Goal: Task Accomplishment & Management: Complete application form

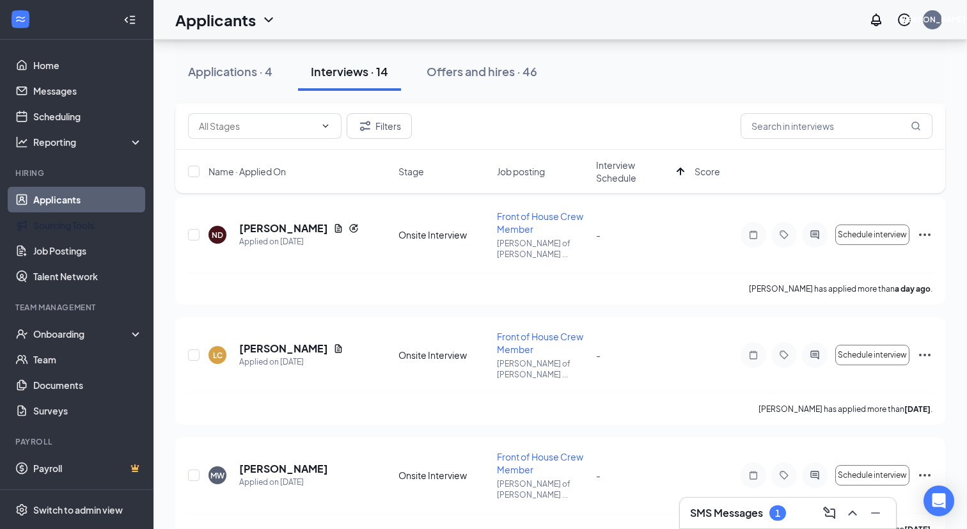
scroll to position [1327, 0]
click at [77, 334] on div "Onboarding" at bounding box center [82, 333] width 98 height 13
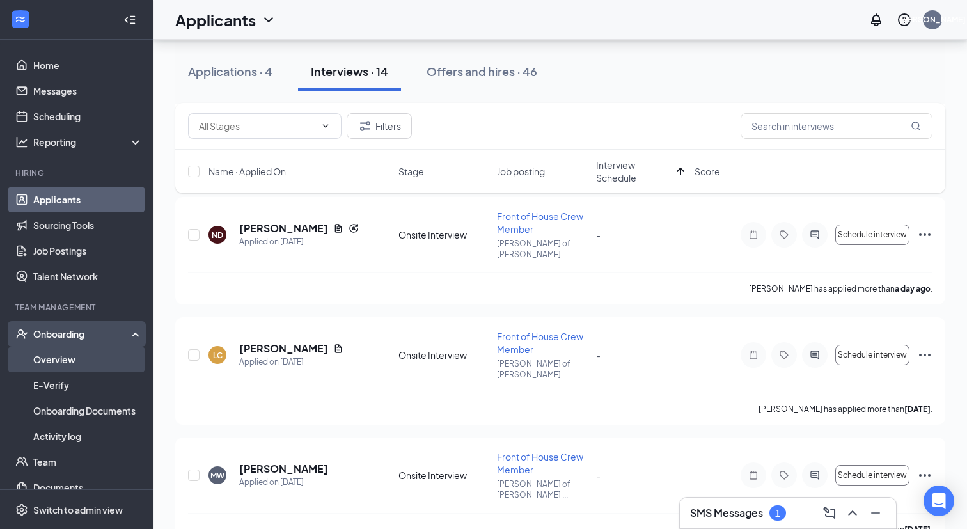
click at [68, 358] on link "Overview" at bounding box center [87, 360] width 109 height 26
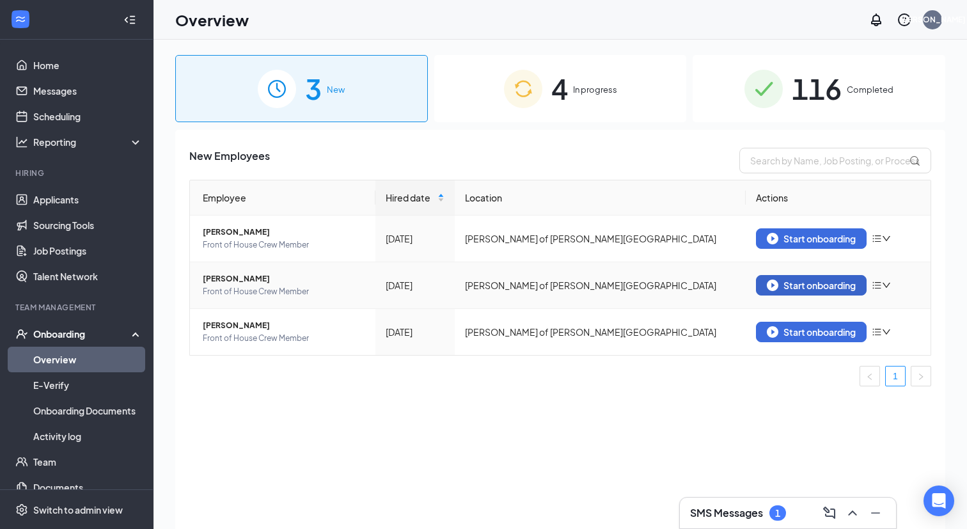
click at [768, 278] on button "Start onboarding" at bounding box center [811, 285] width 111 height 20
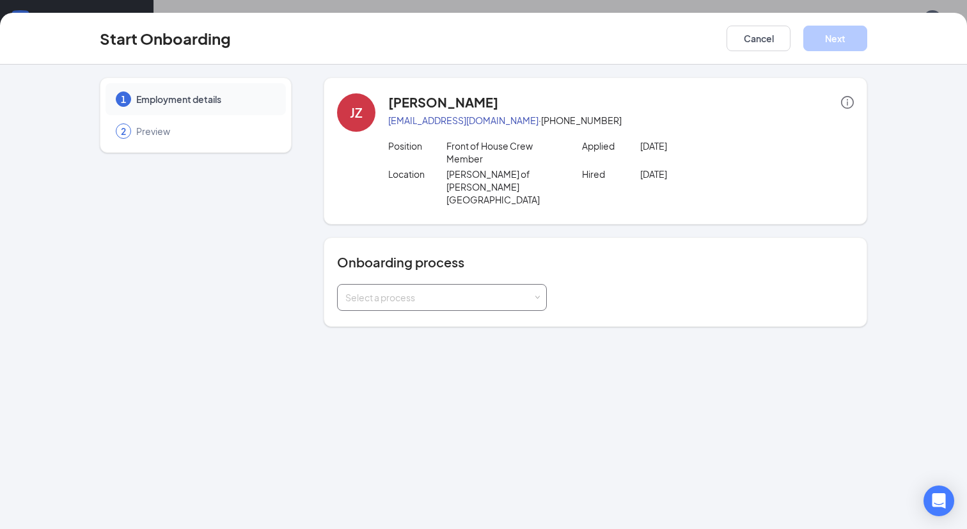
click at [477, 291] on div "Select a process" at bounding box center [438, 297] width 187 height 13
click at [427, 308] on li "[PERSON_NAME] - Team Member" at bounding box center [442, 299] width 210 height 23
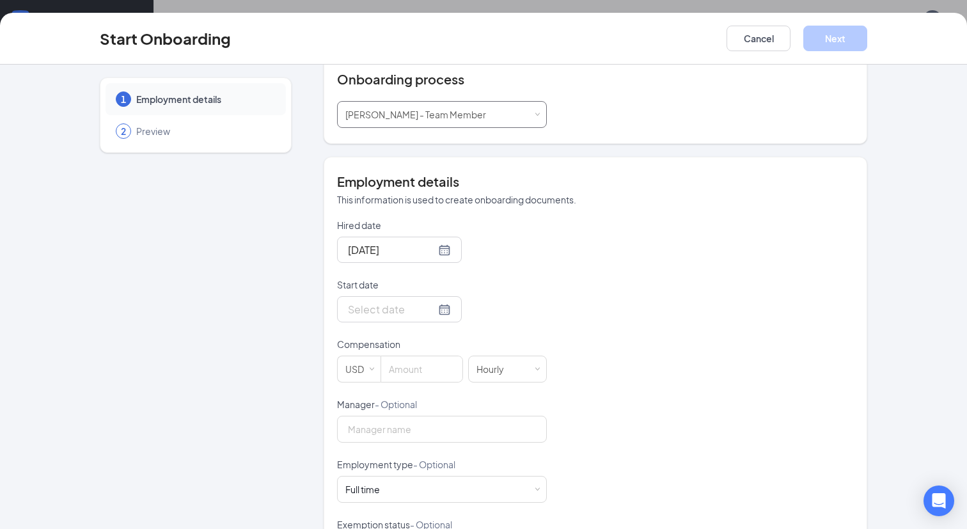
scroll to position [192, 0]
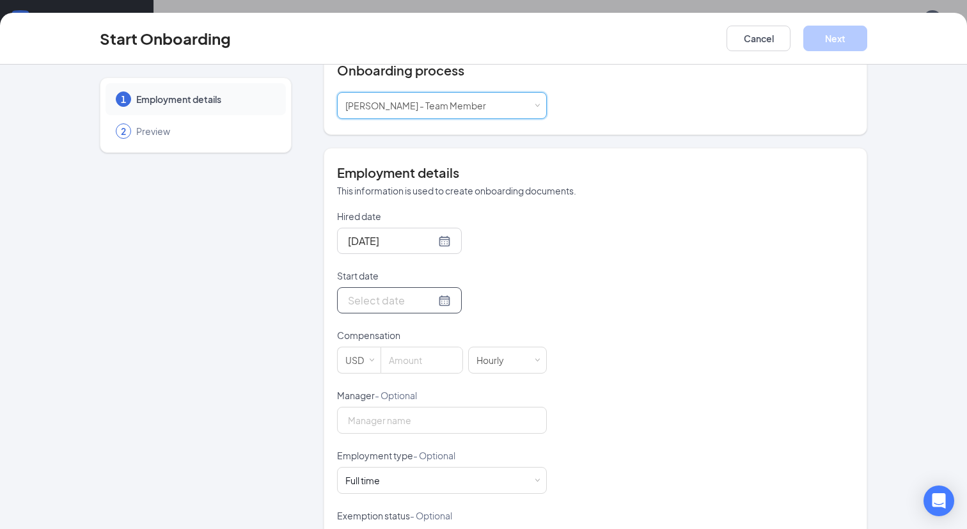
click at [429, 292] on div at bounding box center [399, 300] width 103 height 16
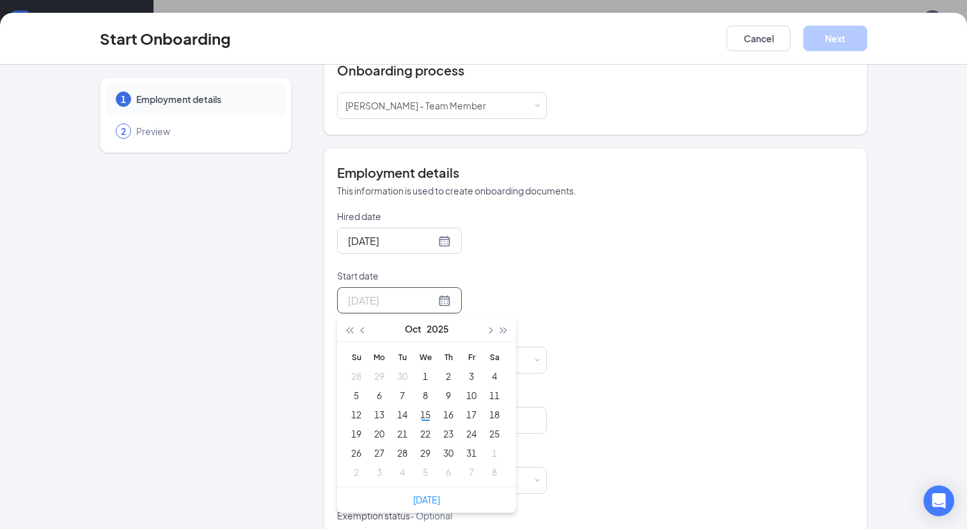
type input "[DATE]"
click at [499, 287] on div at bounding box center [442, 300] width 210 height 26
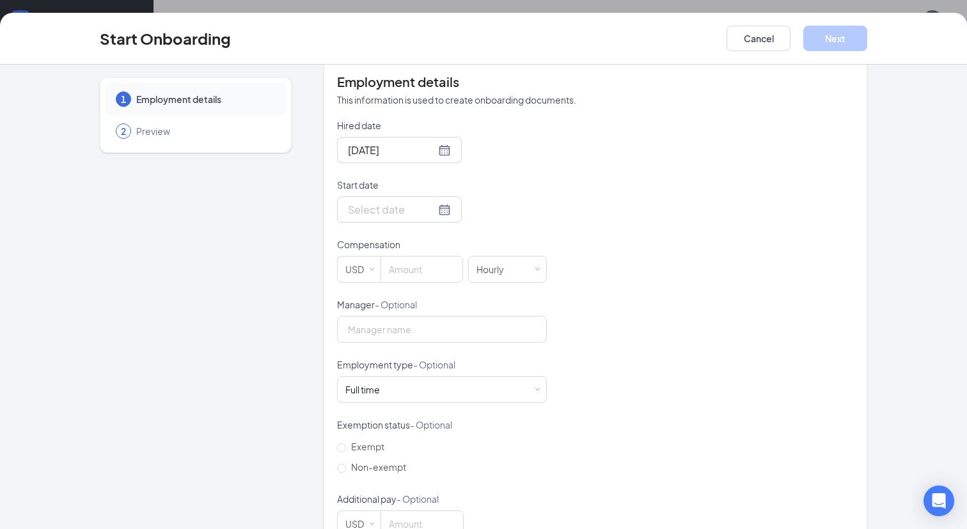
scroll to position [294, 0]
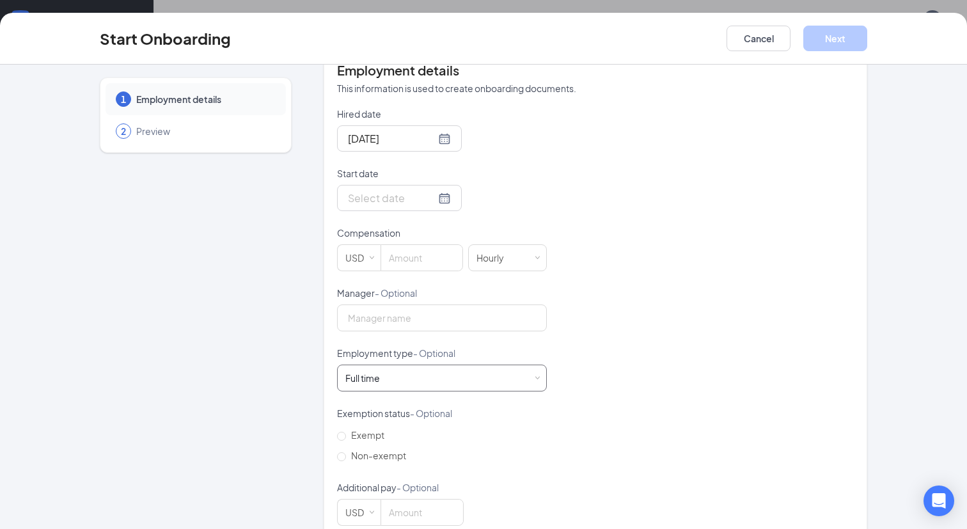
click at [407, 365] on div "Full time Works 30+ hours per week and is reasonably expected to work" at bounding box center [441, 378] width 193 height 26
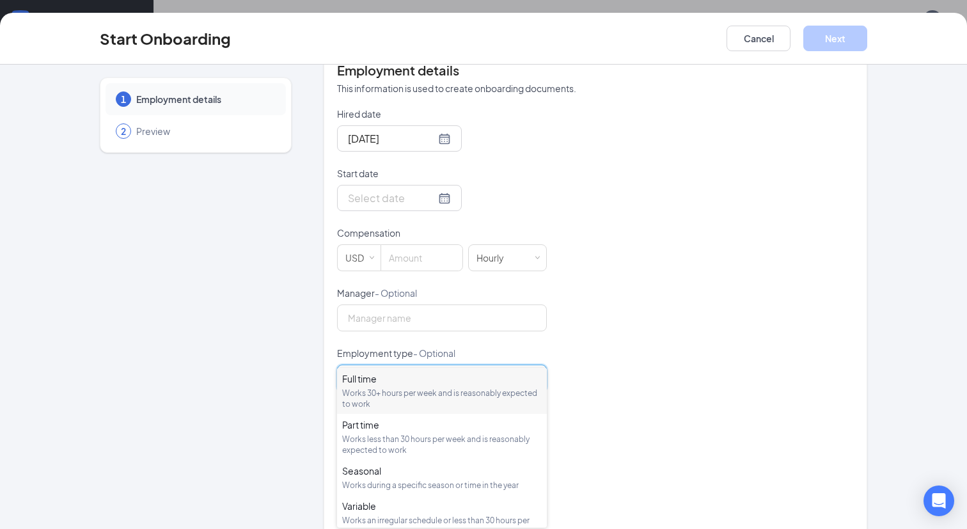
click at [656, 263] on div "Hired date [DATE] Start date [DATE] Su Mo Tu We Th Fr Sa 28 29 30 1 2 3 4 5 6 7…" at bounding box center [595, 316] width 517 height 418
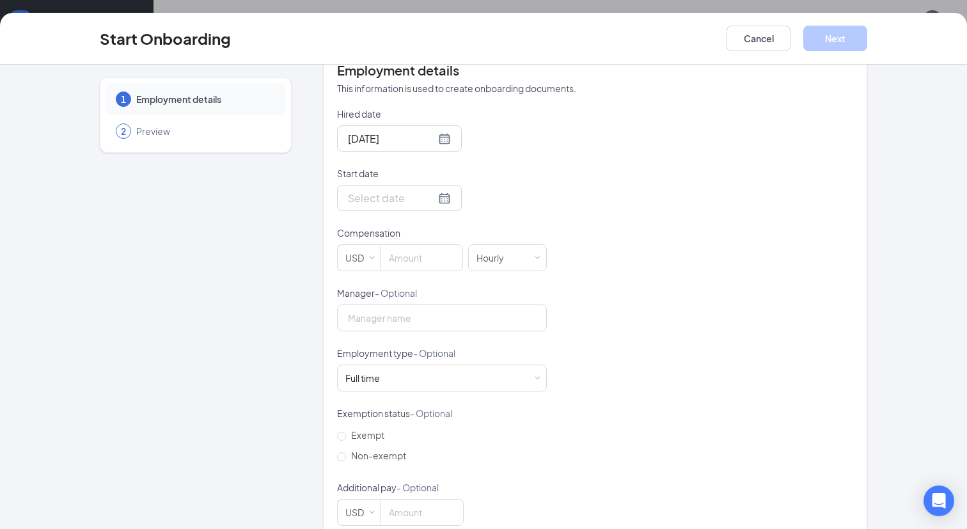
click at [605, 305] on div "Hired date [DATE] Start date [DATE] Su Mo Tu We Th Fr Sa 28 29 30 1 2 3 4 5 6 7…" at bounding box center [595, 316] width 517 height 418
click at [766, 48] on button "Cancel" at bounding box center [758, 39] width 64 height 26
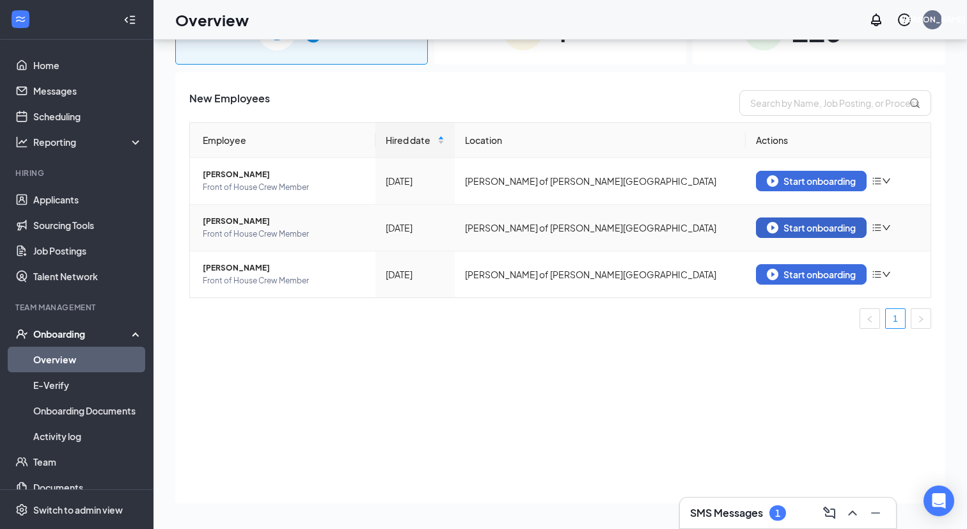
scroll to position [0, 0]
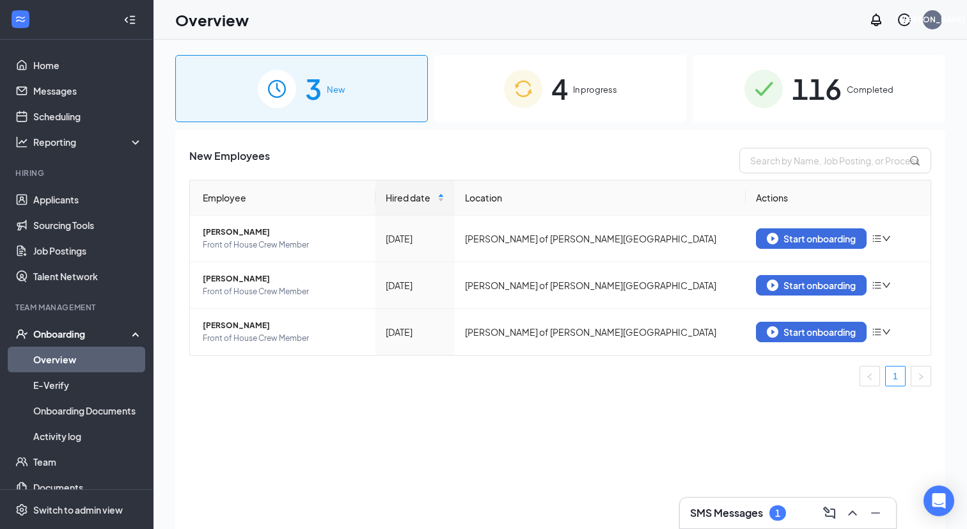
click at [615, 88] on span "In progress" at bounding box center [595, 89] width 44 height 13
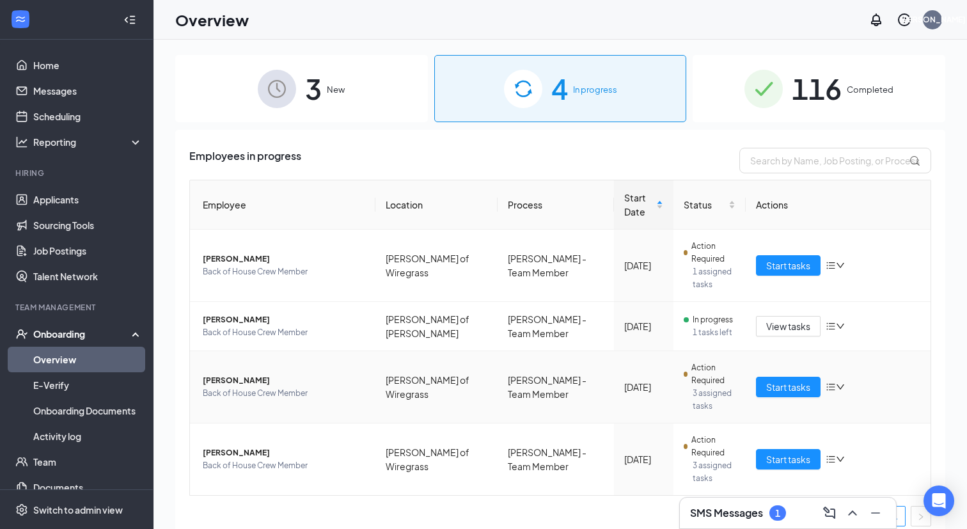
click at [469, 370] on td "[PERSON_NAME] of Wiregrass" at bounding box center [436, 387] width 122 height 72
click at [785, 268] on span "Start tasks" at bounding box center [788, 265] width 44 height 14
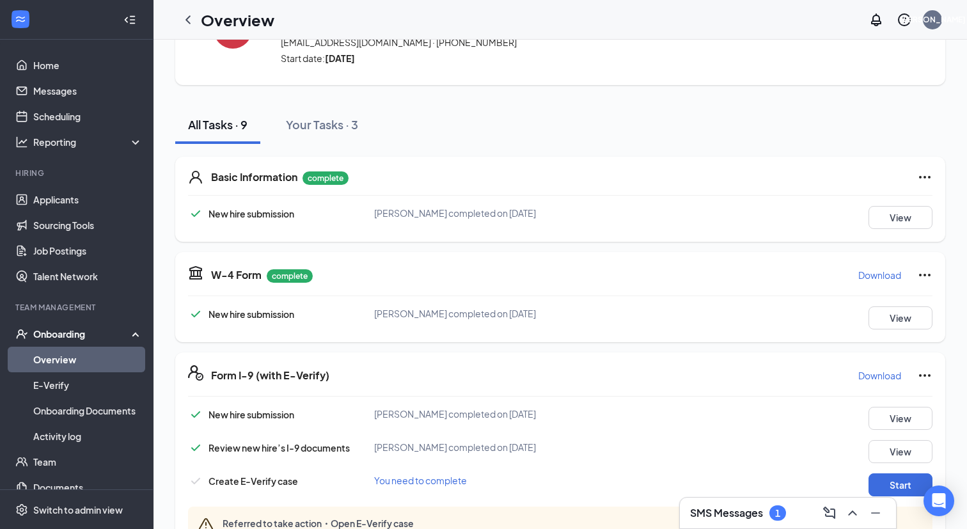
scroll to position [84, 0]
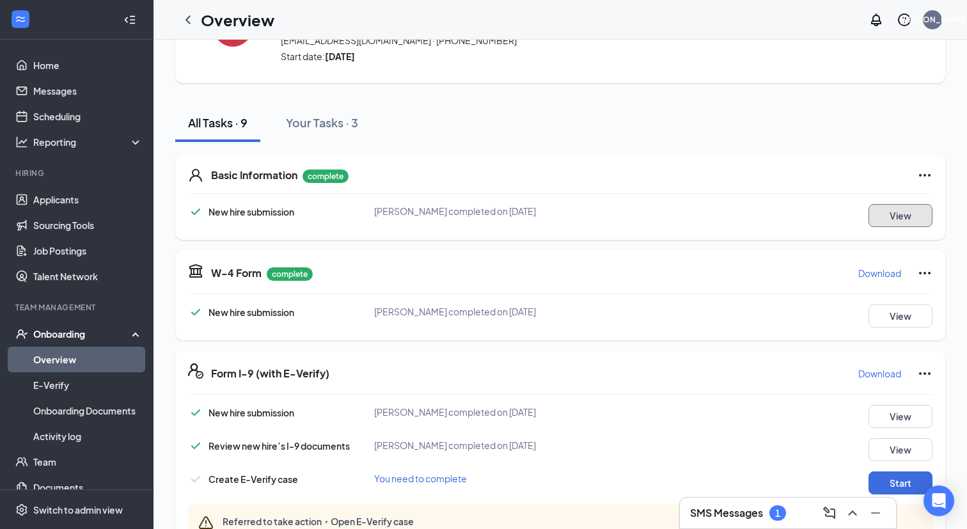
click at [904, 217] on button "View" at bounding box center [900, 215] width 64 height 23
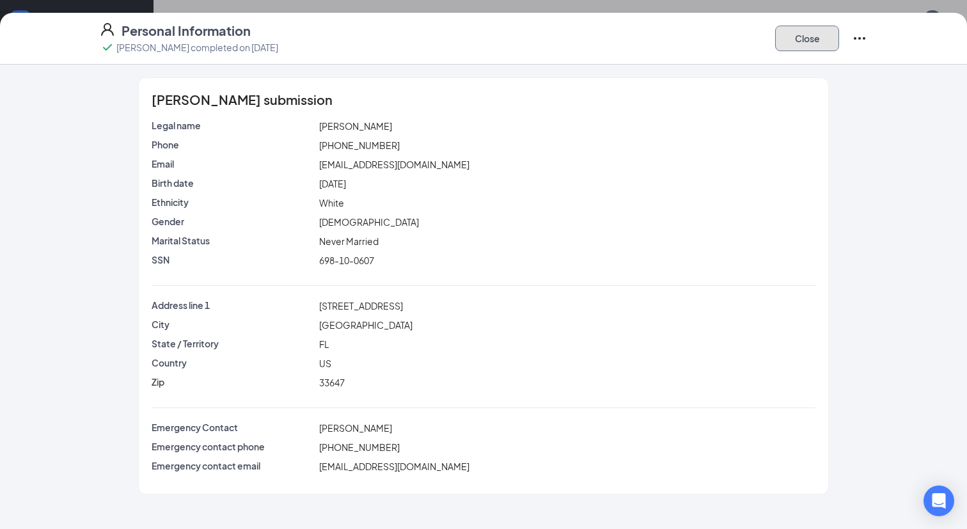
click at [804, 33] on button "Close" at bounding box center [807, 39] width 64 height 26
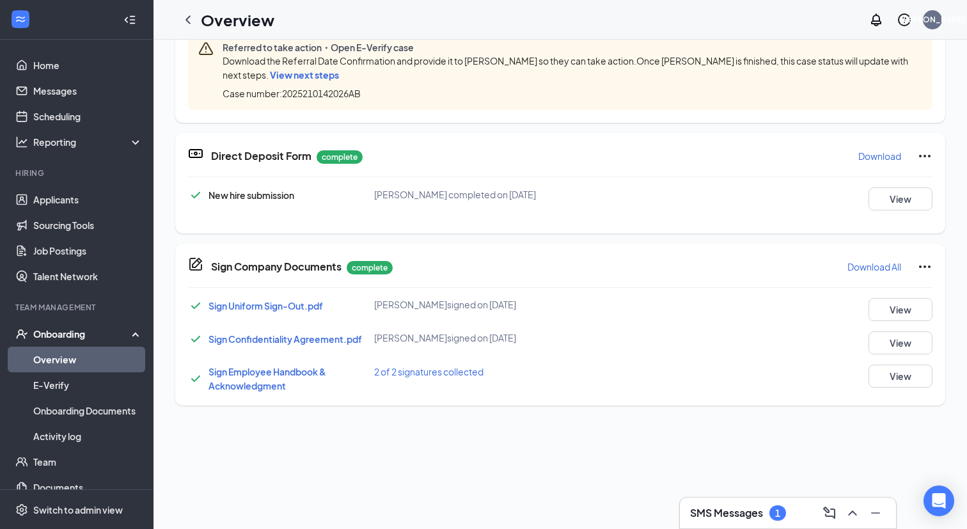
scroll to position [584, 0]
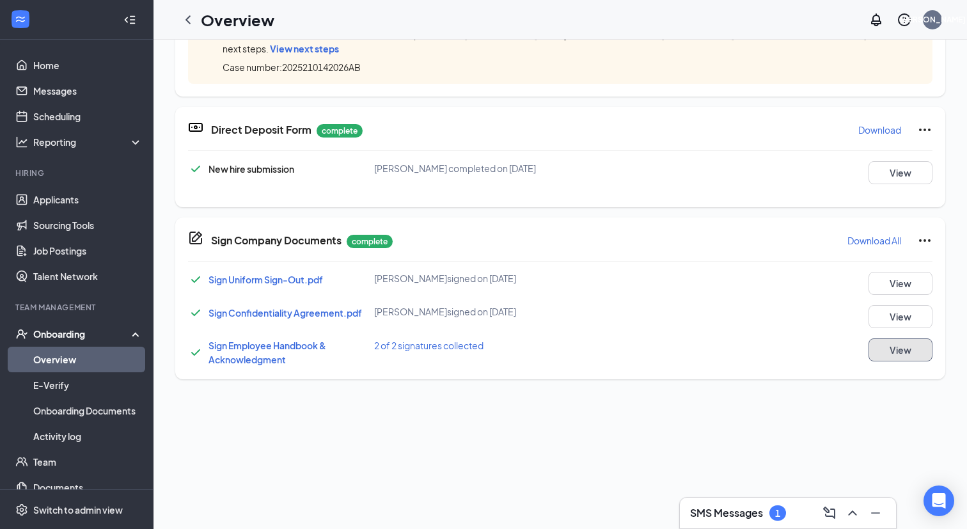
click at [905, 348] on button "View" at bounding box center [900, 349] width 64 height 23
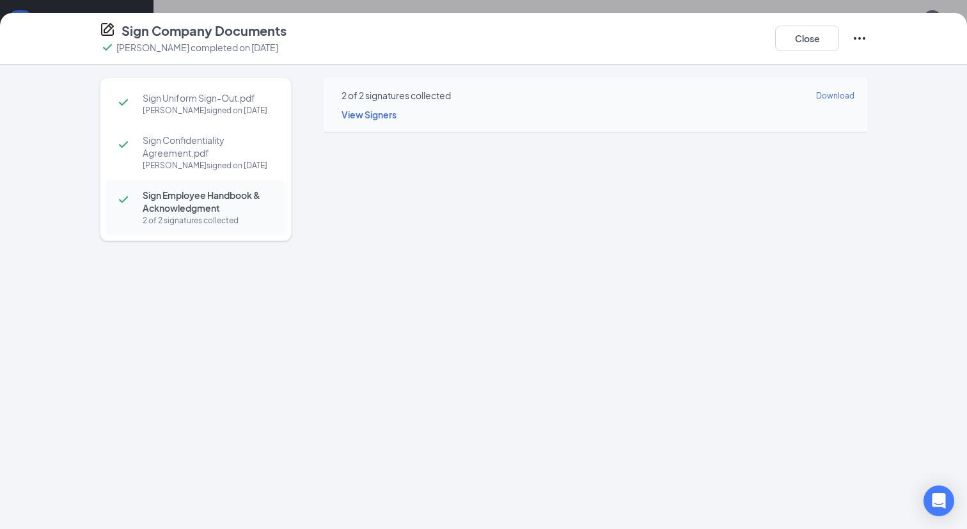
scroll to position [95, 0]
click at [810, 46] on button "Close" at bounding box center [807, 39] width 64 height 26
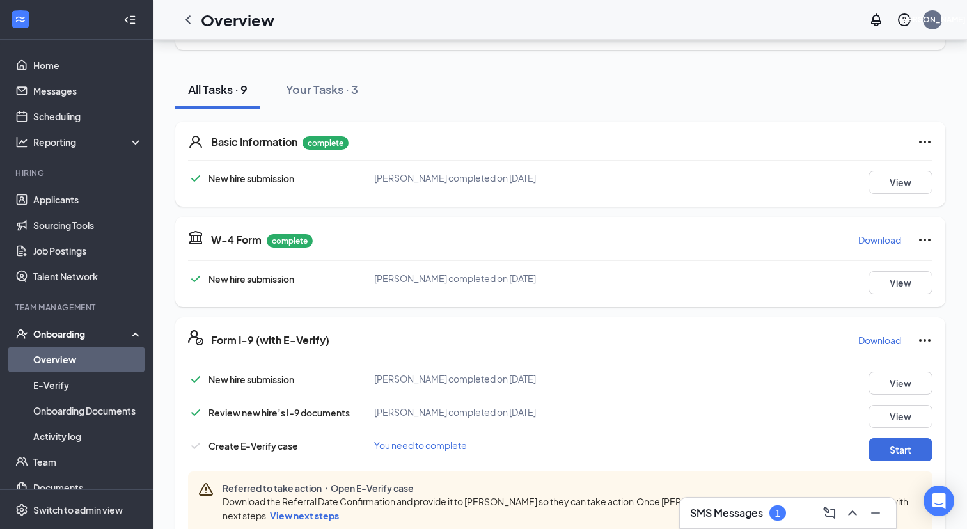
scroll to position [0, 0]
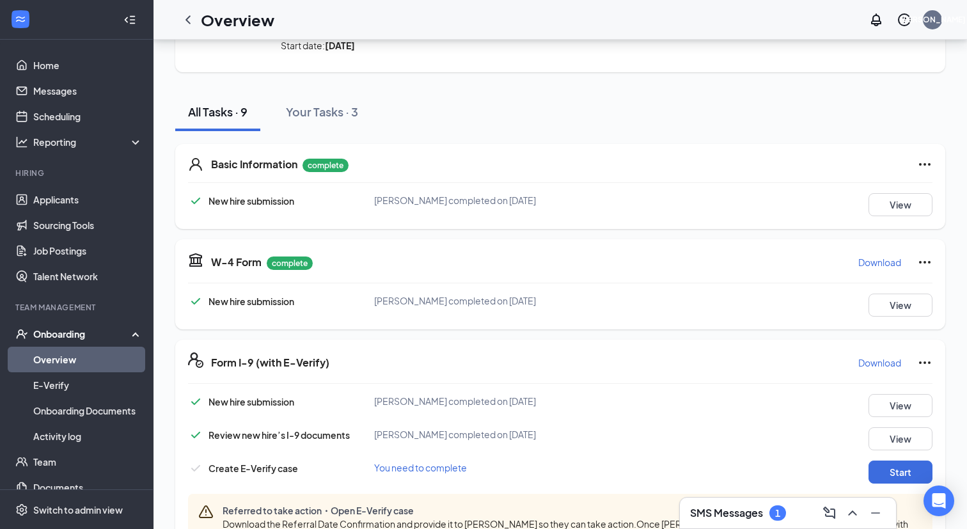
click at [567, 147] on div "Basic Information complete New hire submission [PERSON_NAME] completed on [DATE…" at bounding box center [560, 186] width 770 height 85
click at [400, 97] on div "All Tasks · 9 Your Tasks · 3" at bounding box center [560, 112] width 770 height 38
click at [48, 200] on link "Applicants" at bounding box center [87, 200] width 109 height 26
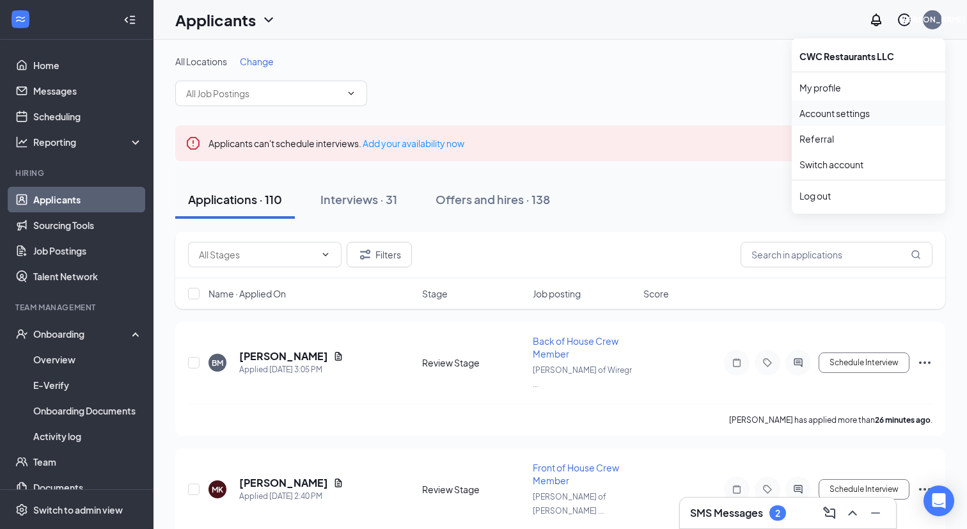
click at [817, 111] on link "Account settings" at bounding box center [868, 113] width 138 height 13
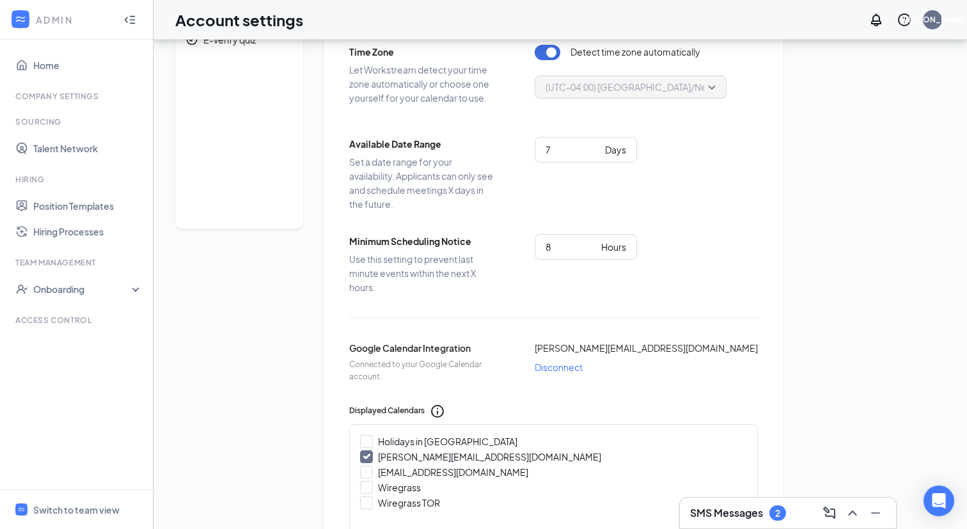
scroll to position [98, 0]
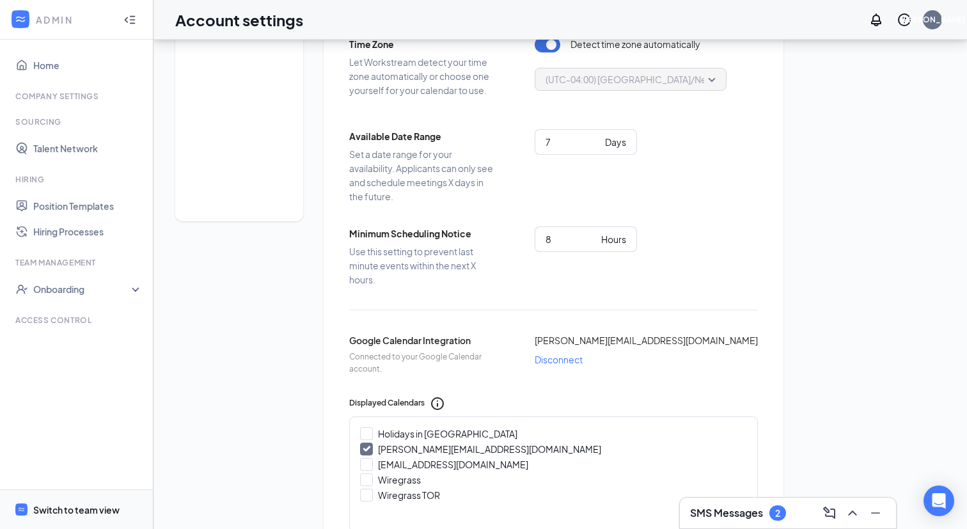
click at [95, 501] on span "Switch to team view" at bounding box center [87, 509] width 109 height 39
